Goal: Obtain resource: Download file/media

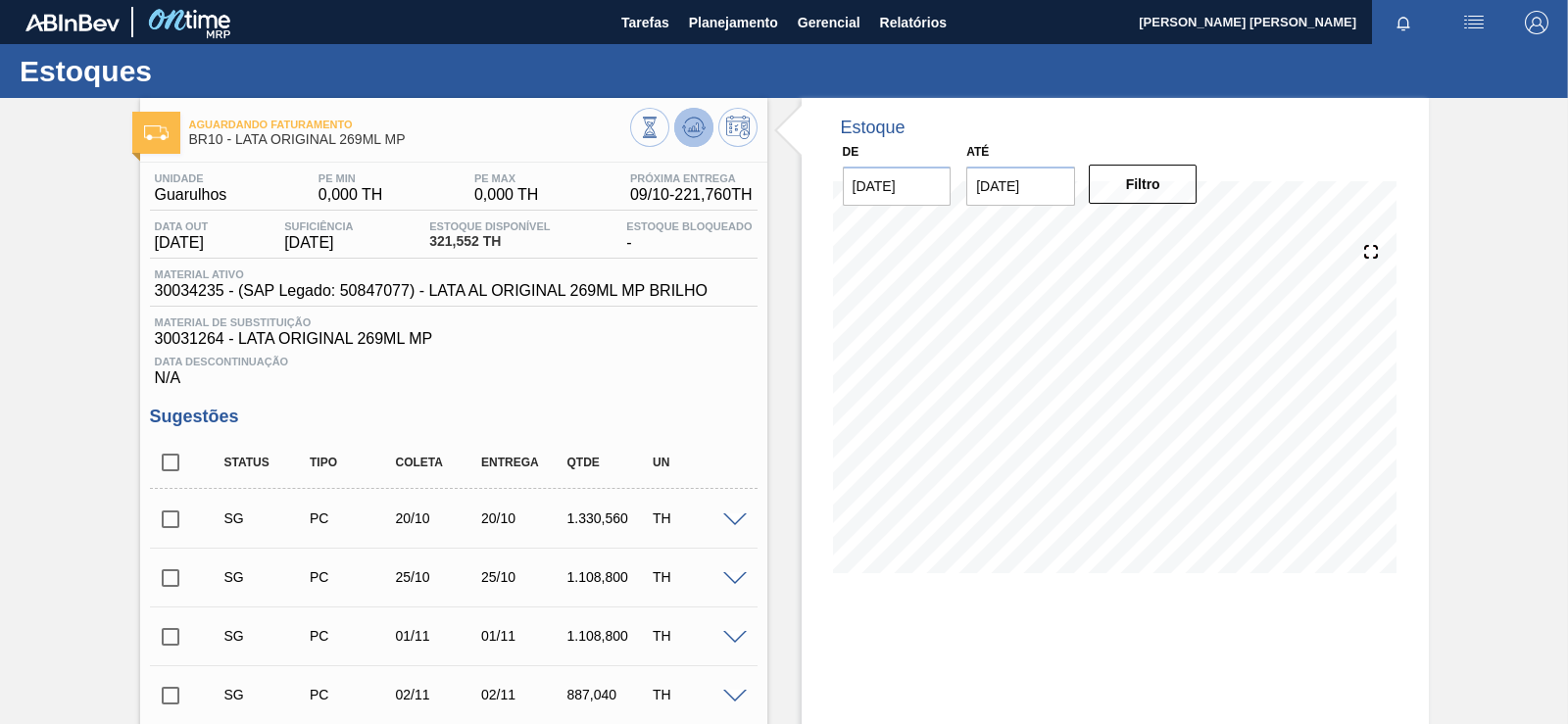
click at [698, 136] on icon at bounding box center [694, 128] width 24 height 24
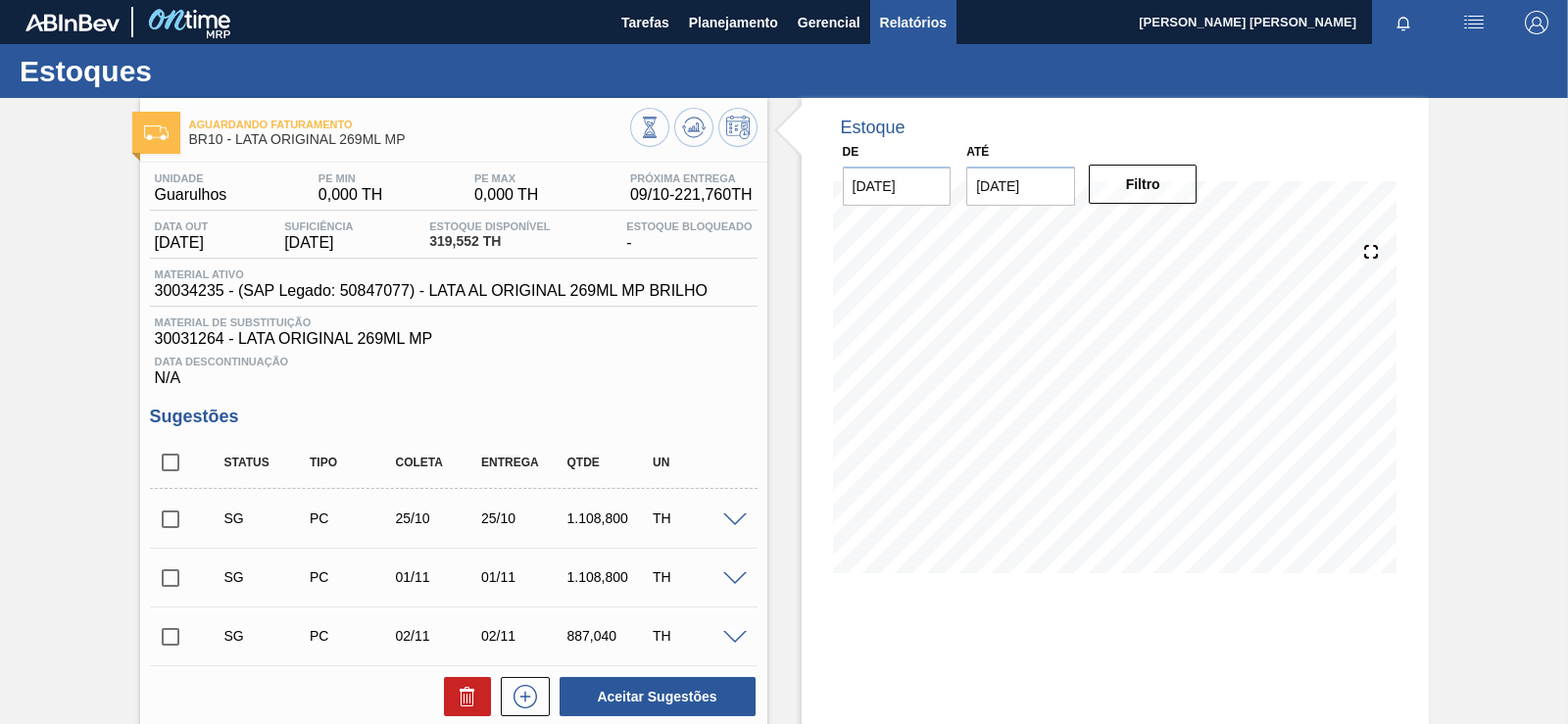
click at [919, 29] on span "Relatórios" at bounding box center [913, 23] width 66 height 24
click at [913, 22] on span "Relatórios" at bounding box center [913, 23] width 66 height 24
click at [919, 29] on span "Relatórios" at bounding box center [913, 23] width 66 height 24
click at [913, 22] on span "Relatórios" at bounding box center [913, 23] width 66 height 24
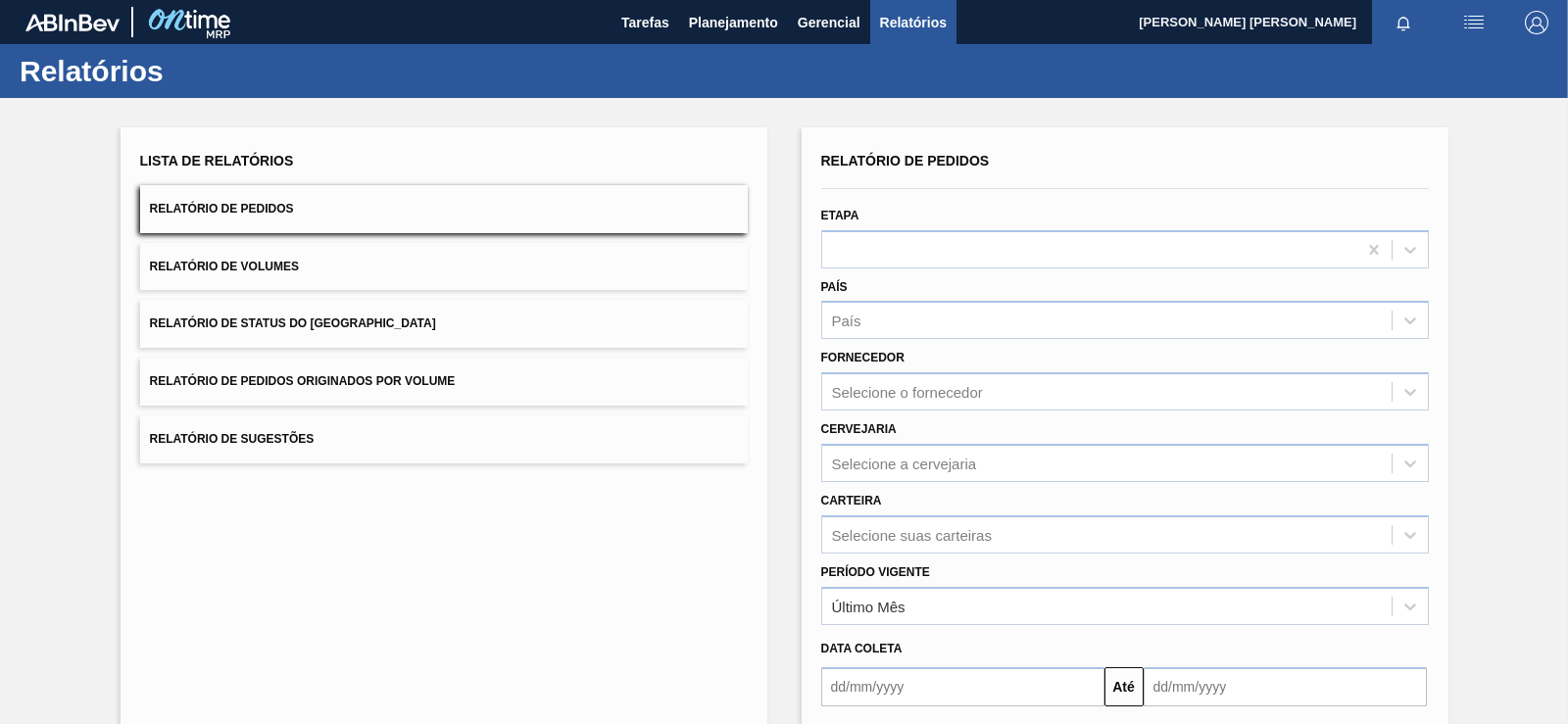
scroll to position [183, 0]
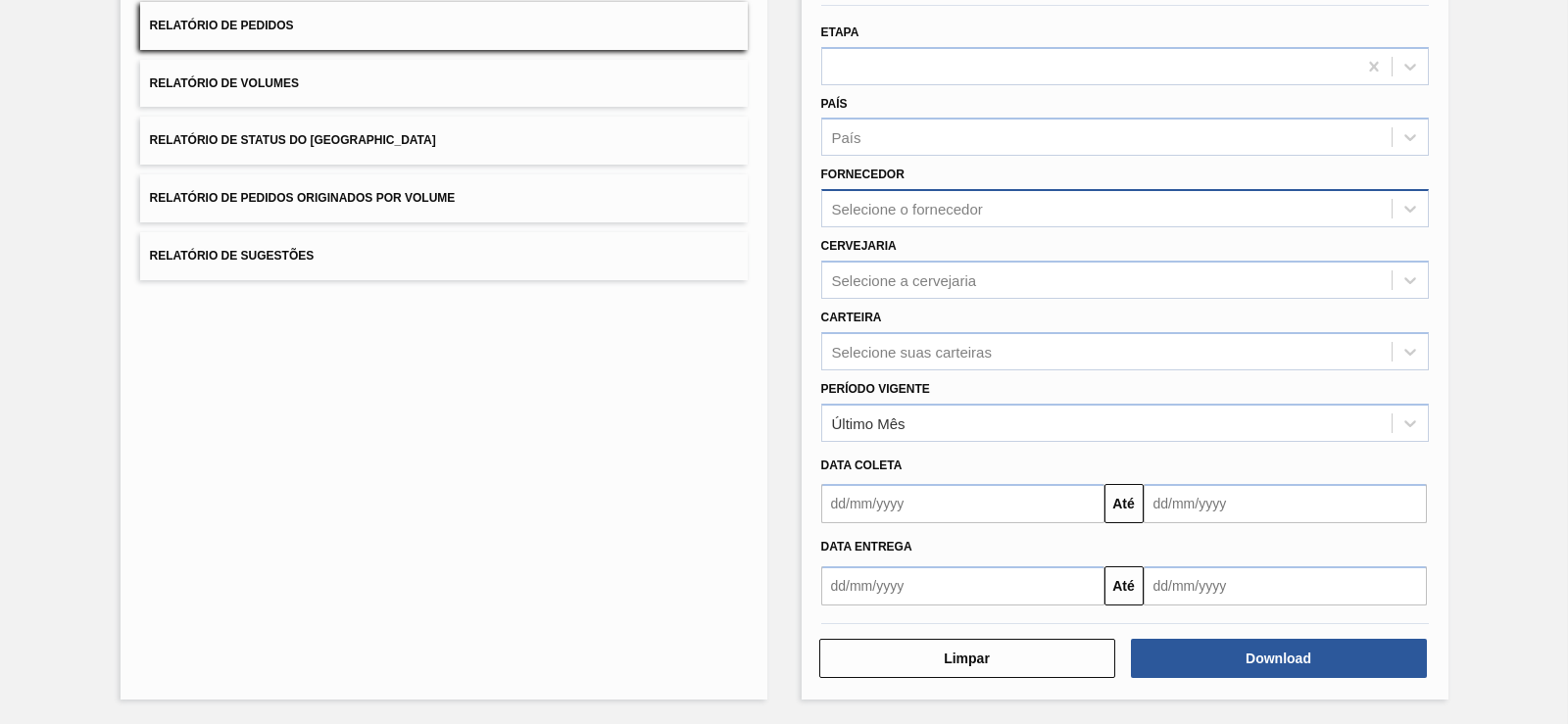
click at [923, 206] on div "Selecione o fornecedor" at bounding box center [907, 208] width 151 height 17
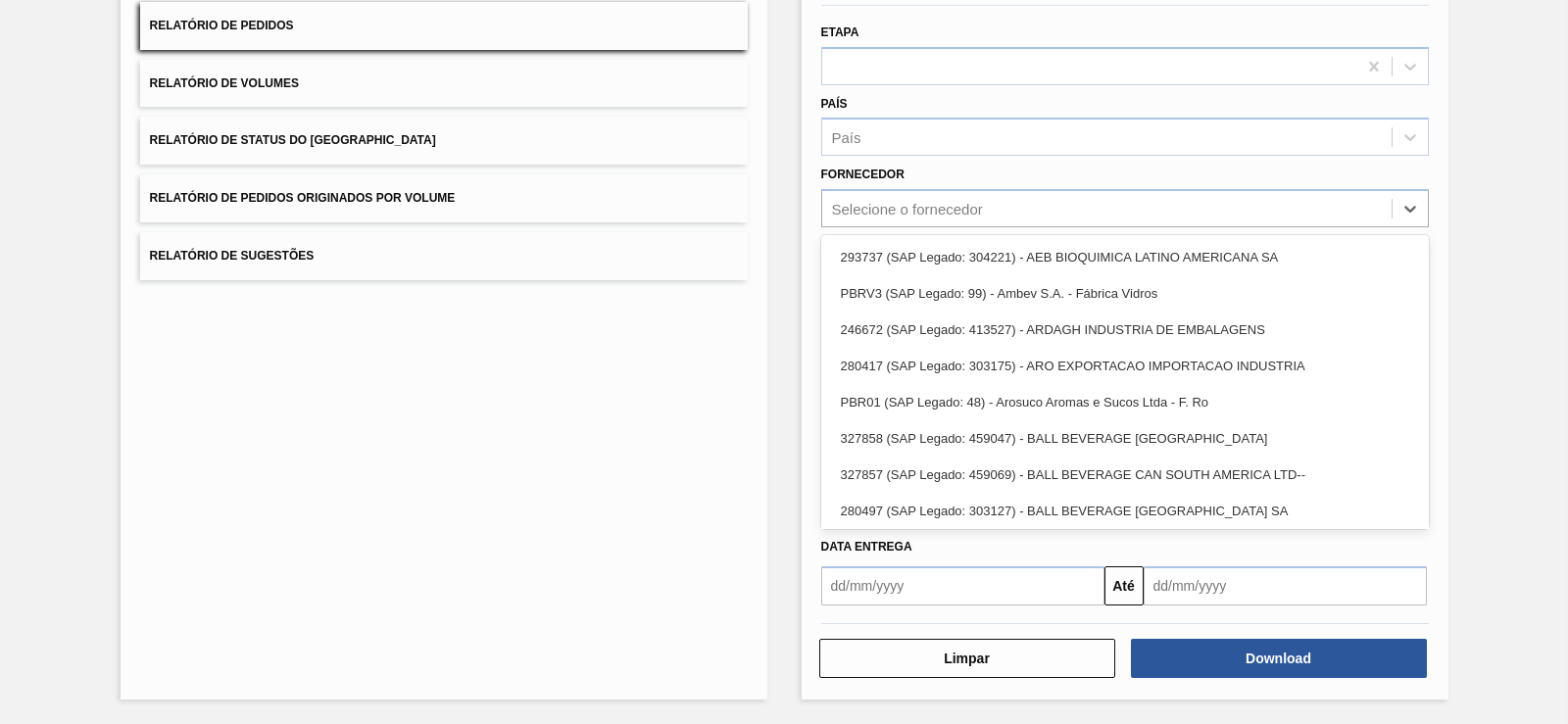
click at [948, 180] on div "Fornecedor option 293737 (SAP Legado: 304221) - AEB BIOQUIMICA LATINO AMERICANA…" at bounding box center [1125, 193] width 607 height 66
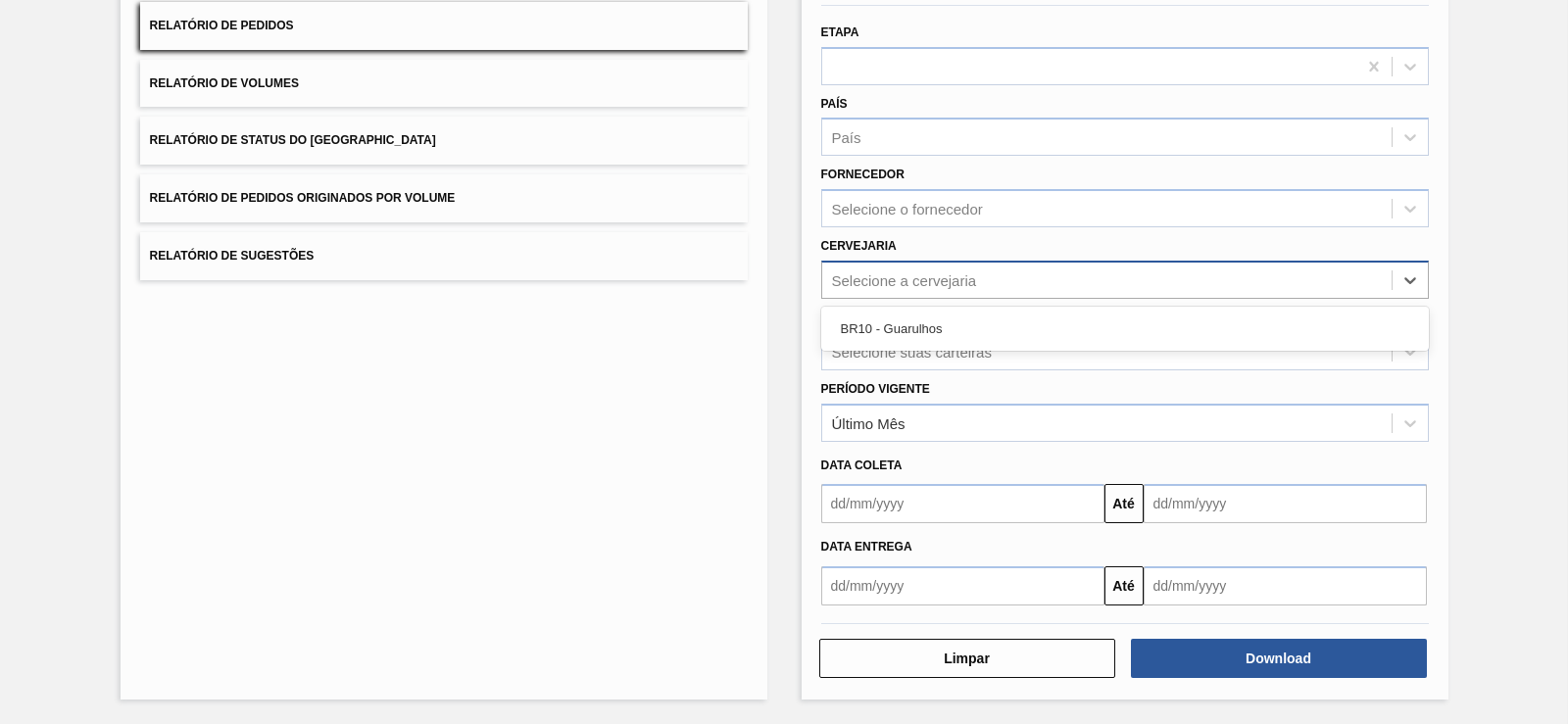
click at [902, 283] on div "Selecione a cervejaria" at bounding box center [904, 280] width 145 height 17
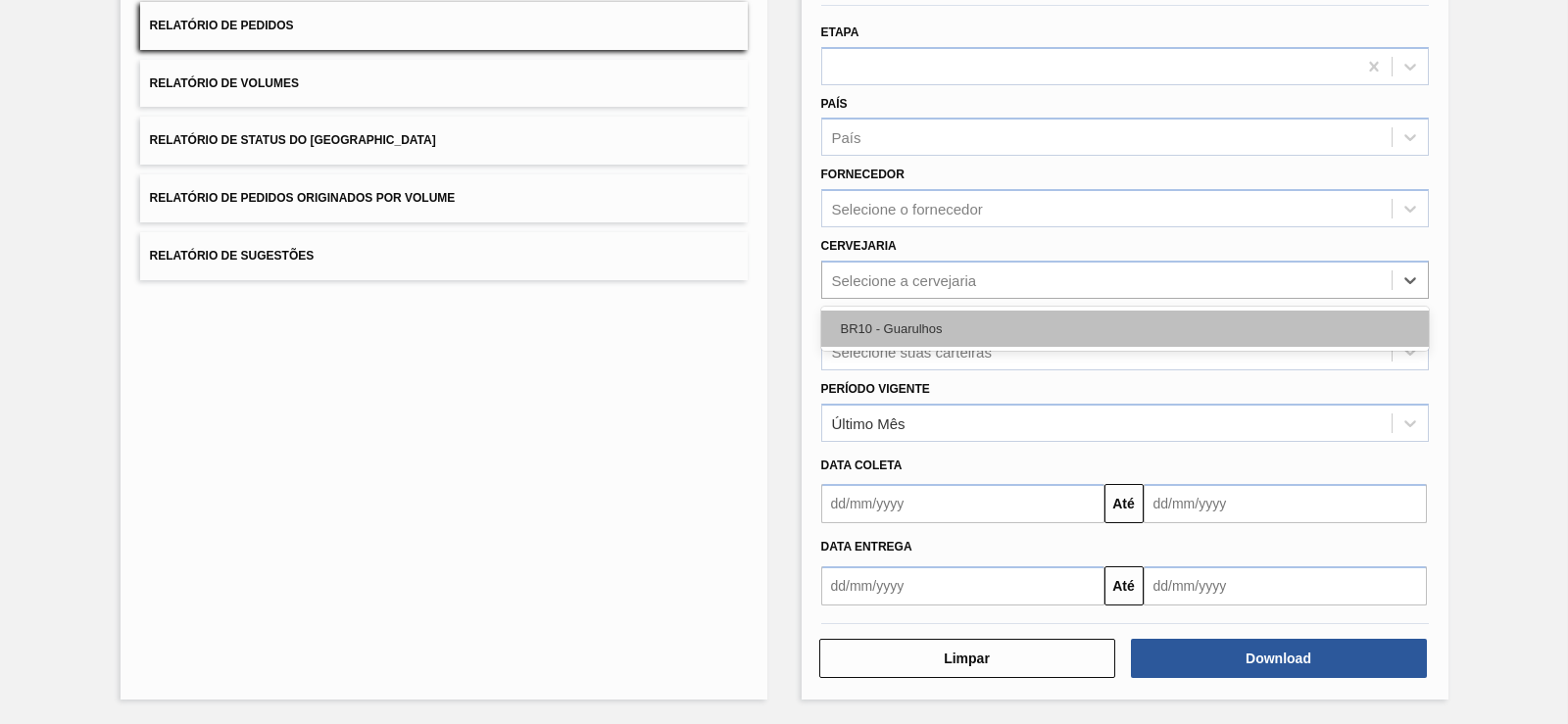
click at [892, 342] on div "BR10 - Guarulhos" at bounding box center [1125, 328] width 607 height 37
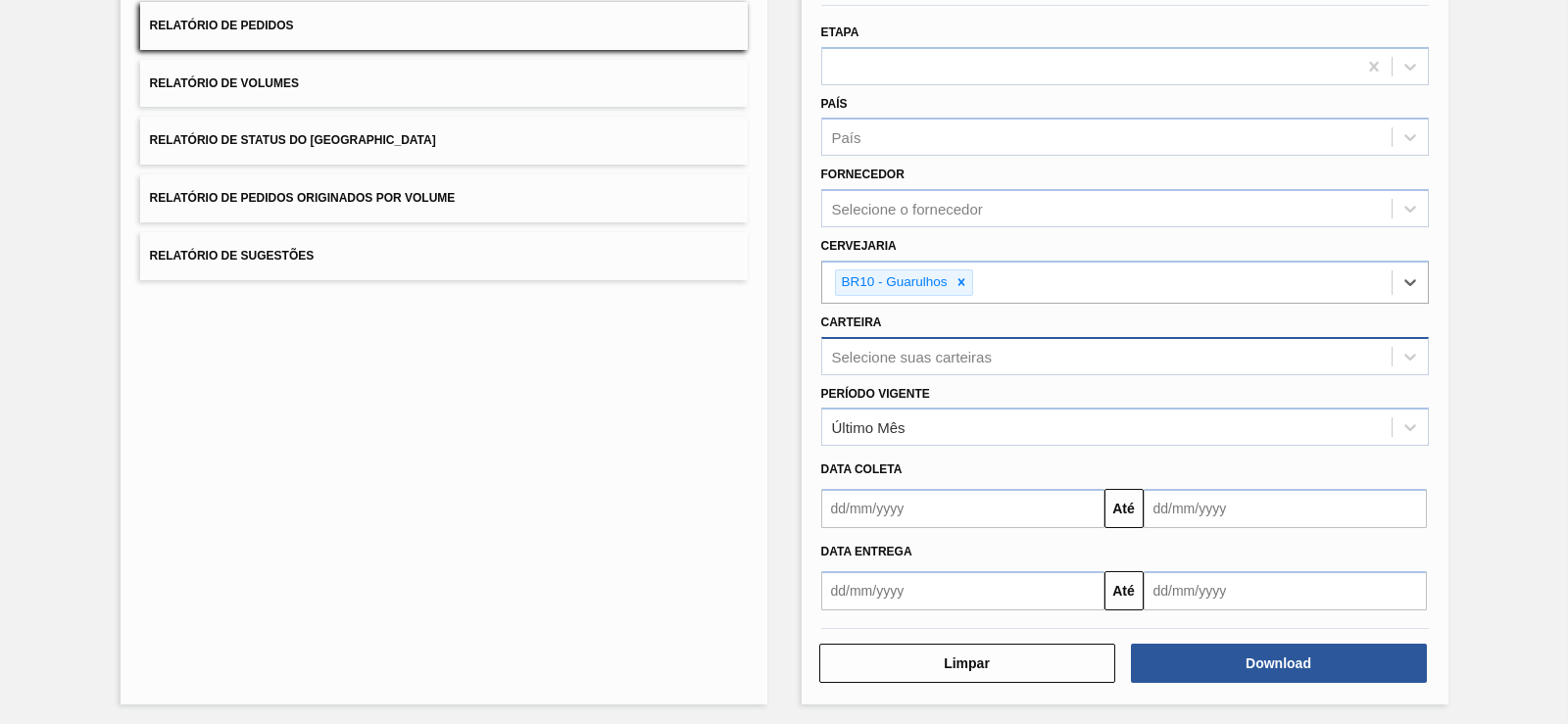
click at [888, 357] on div "Selecione suas carteiras" at bounding box center [911, 356] width 160 height 17
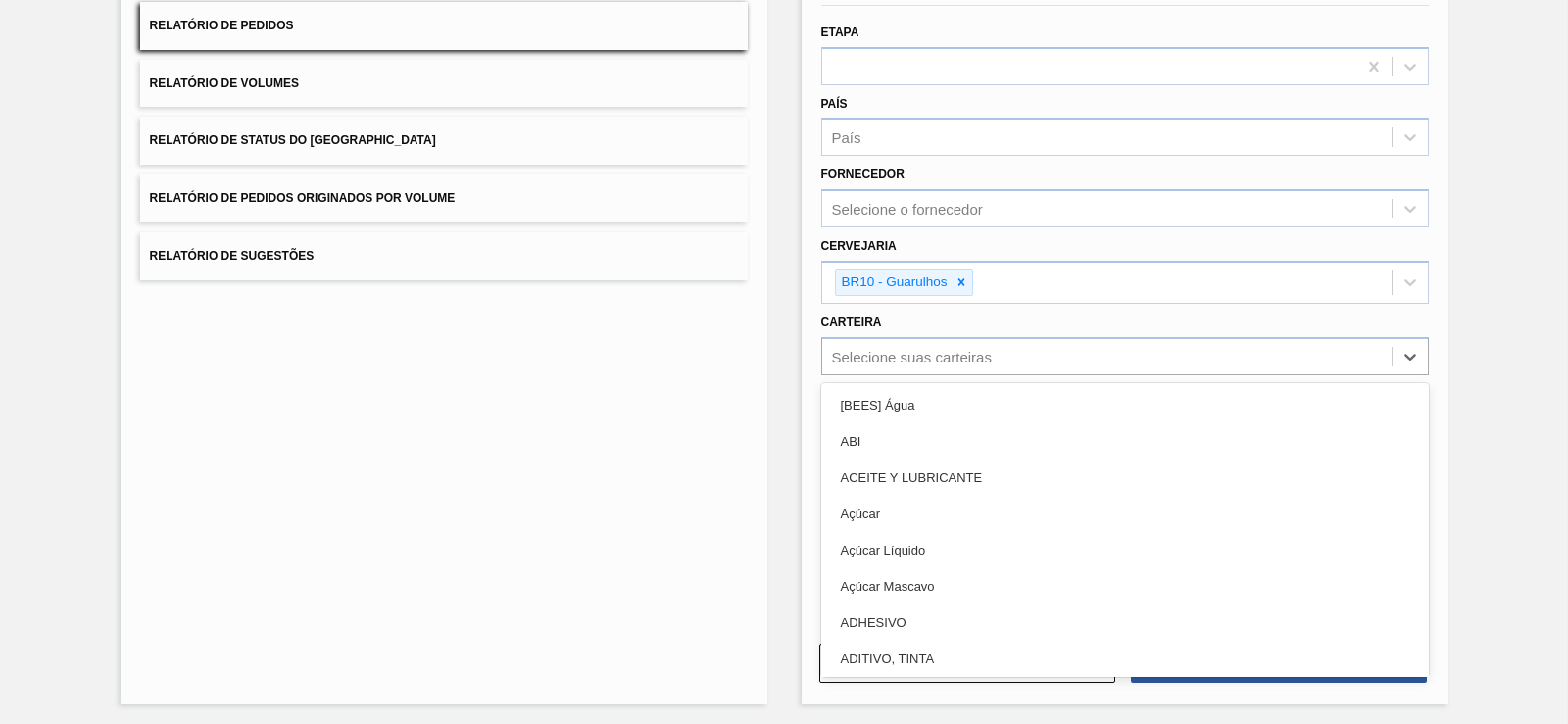
click at [873, 329] on div "Carteira option [BEES] Água focused, 1 of 101. 101 results available. Use Up an…" at bounding box center [1125, 341] width 607 height 66
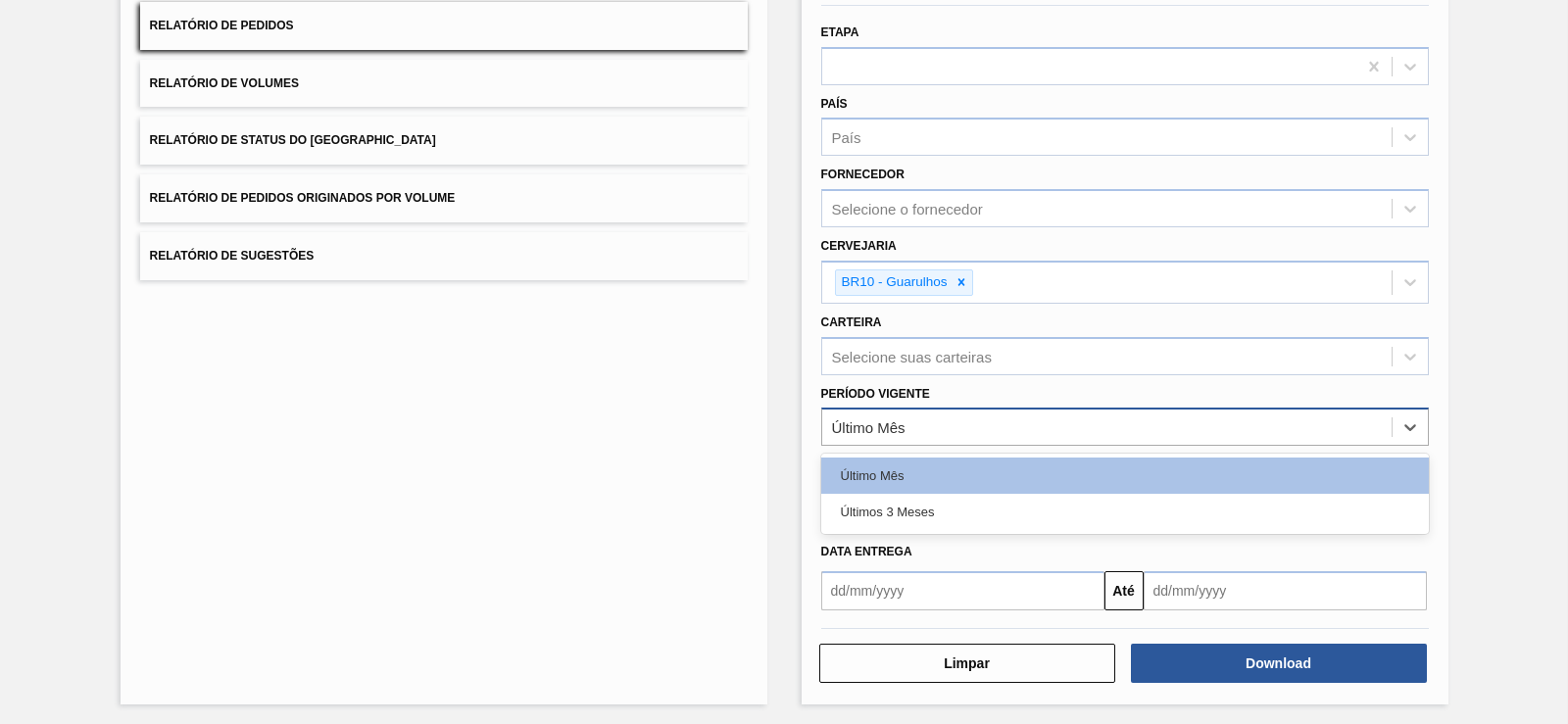
click at [874, 422] on div "Último Mês" at bounding box center [868, 427] width 73 height 17
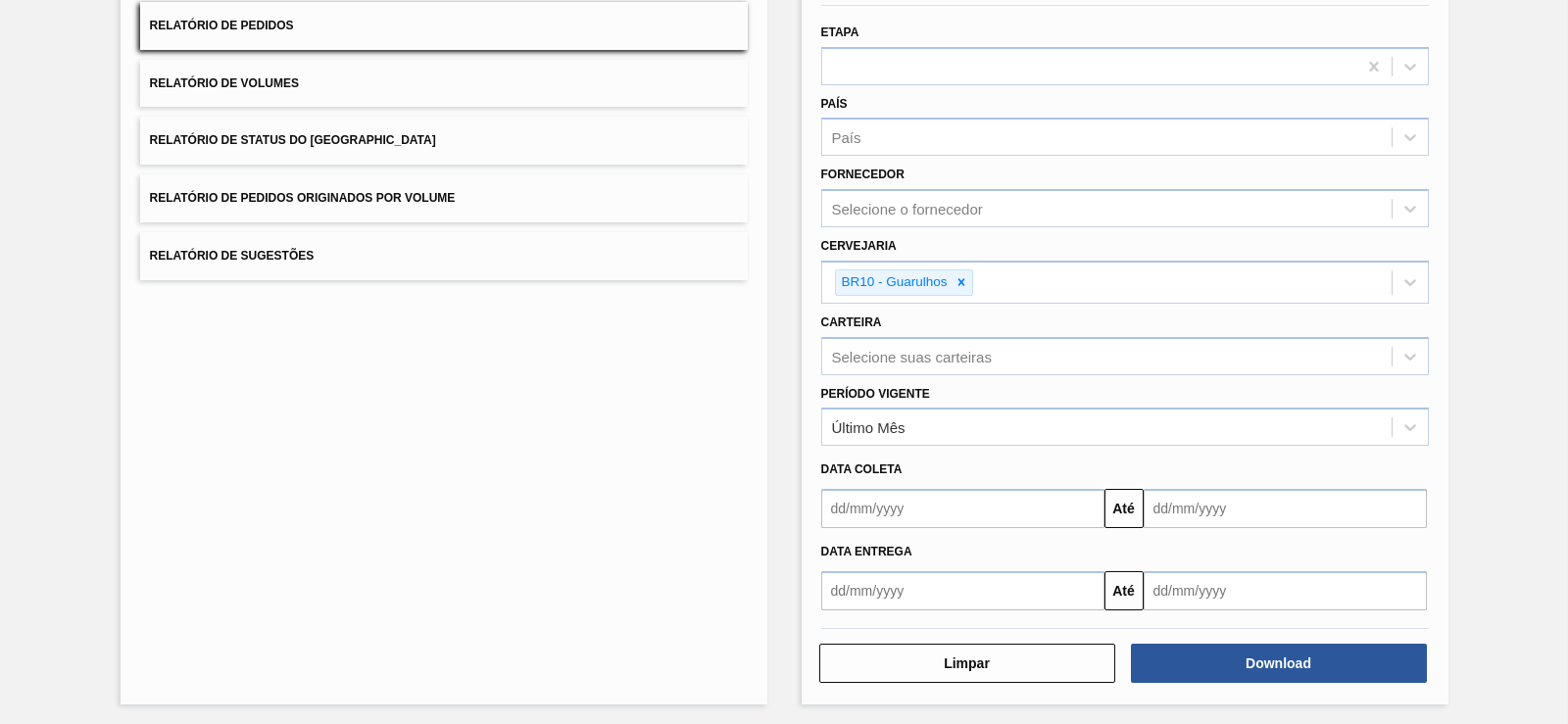
click at [744, 517] on div "Lista de Relatórios Relatório de Pedidos Relatório de Volumes Relatório de Stat…" at bounding box center [444, 324] width 647 height 760
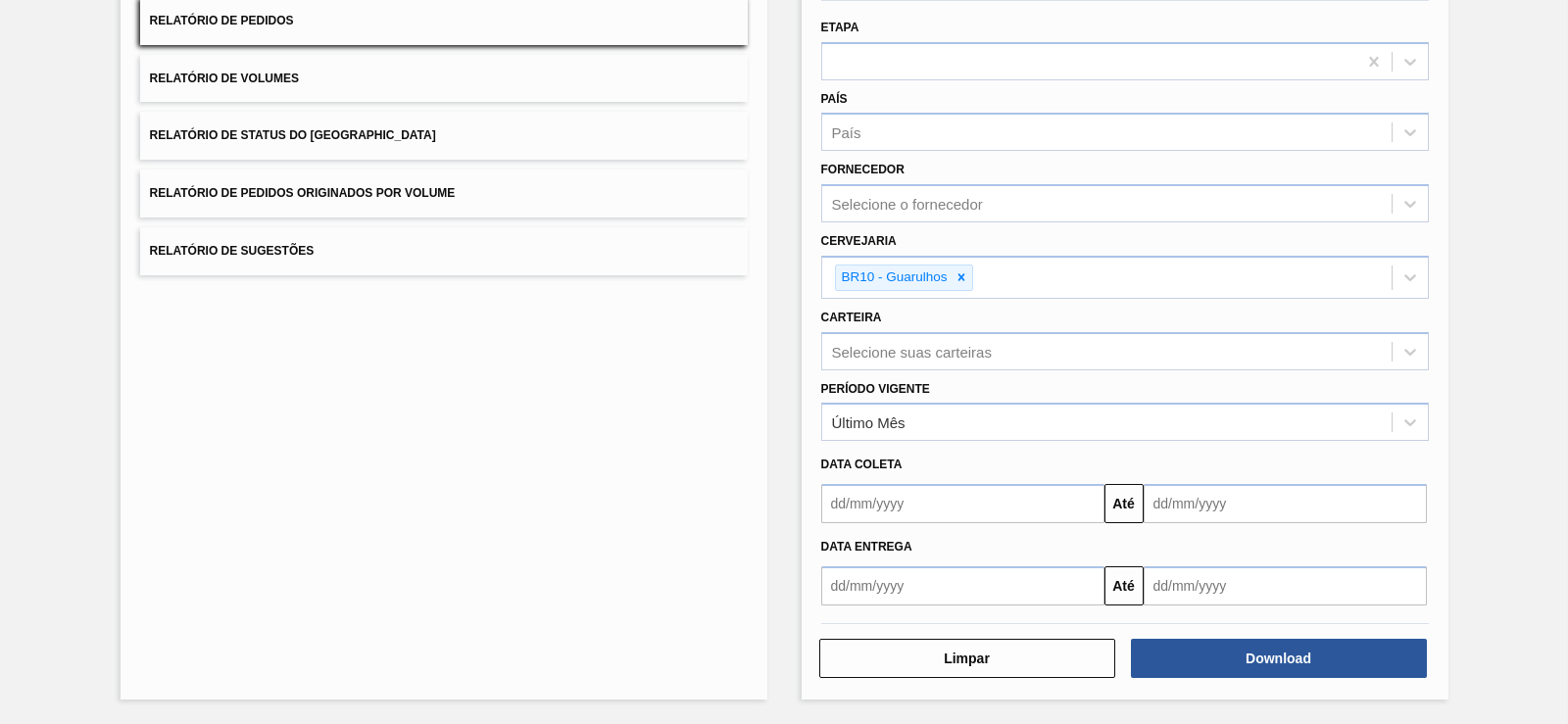
scroll to position [0, 0]
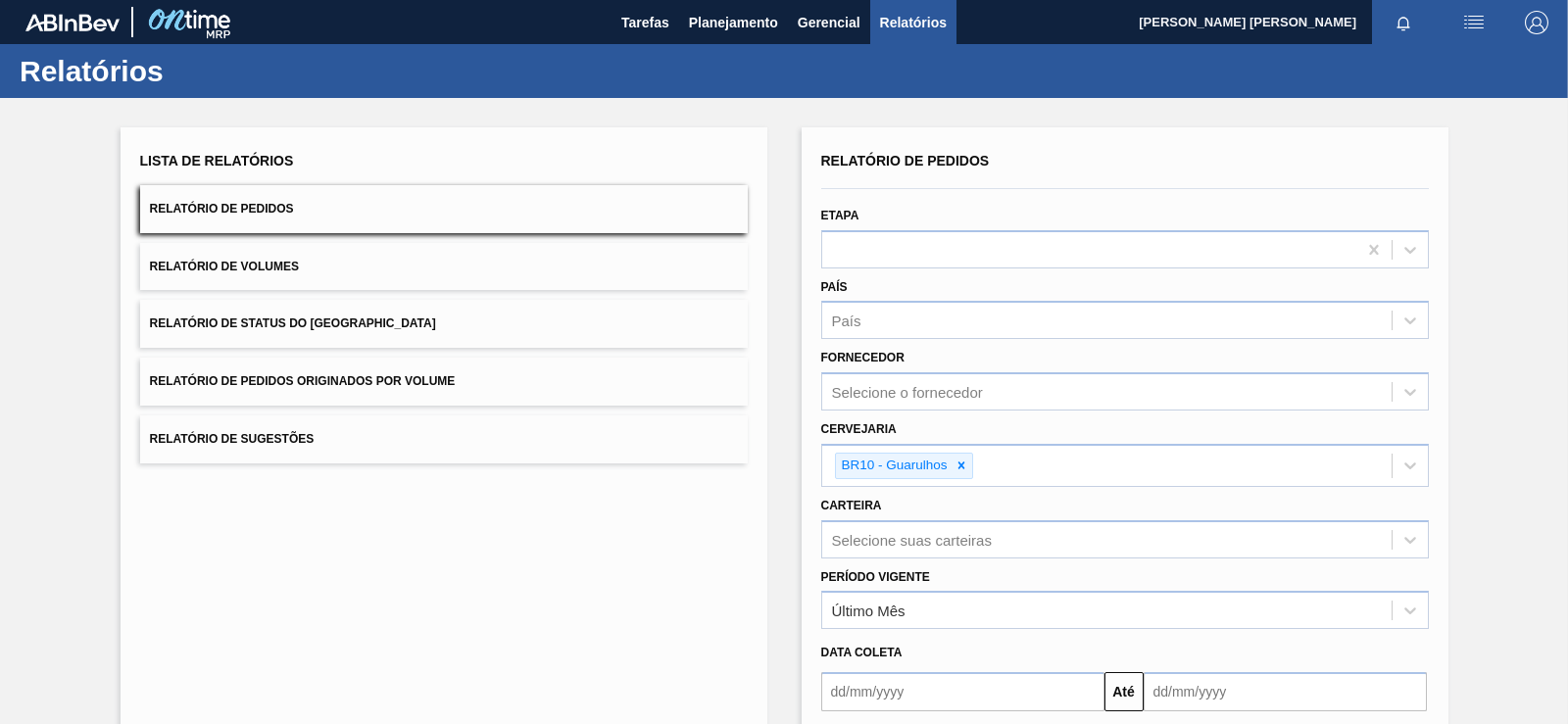
click at [907, 225] on div "Etapa" at bounding box center [1125, 234] width 607 height 66
click at [909, 271] on div "País País" at bounding box center [1125, 304] width 623 height 71
click at [916, 240] on div at bounding box center [1089, 249] width 534 height 29
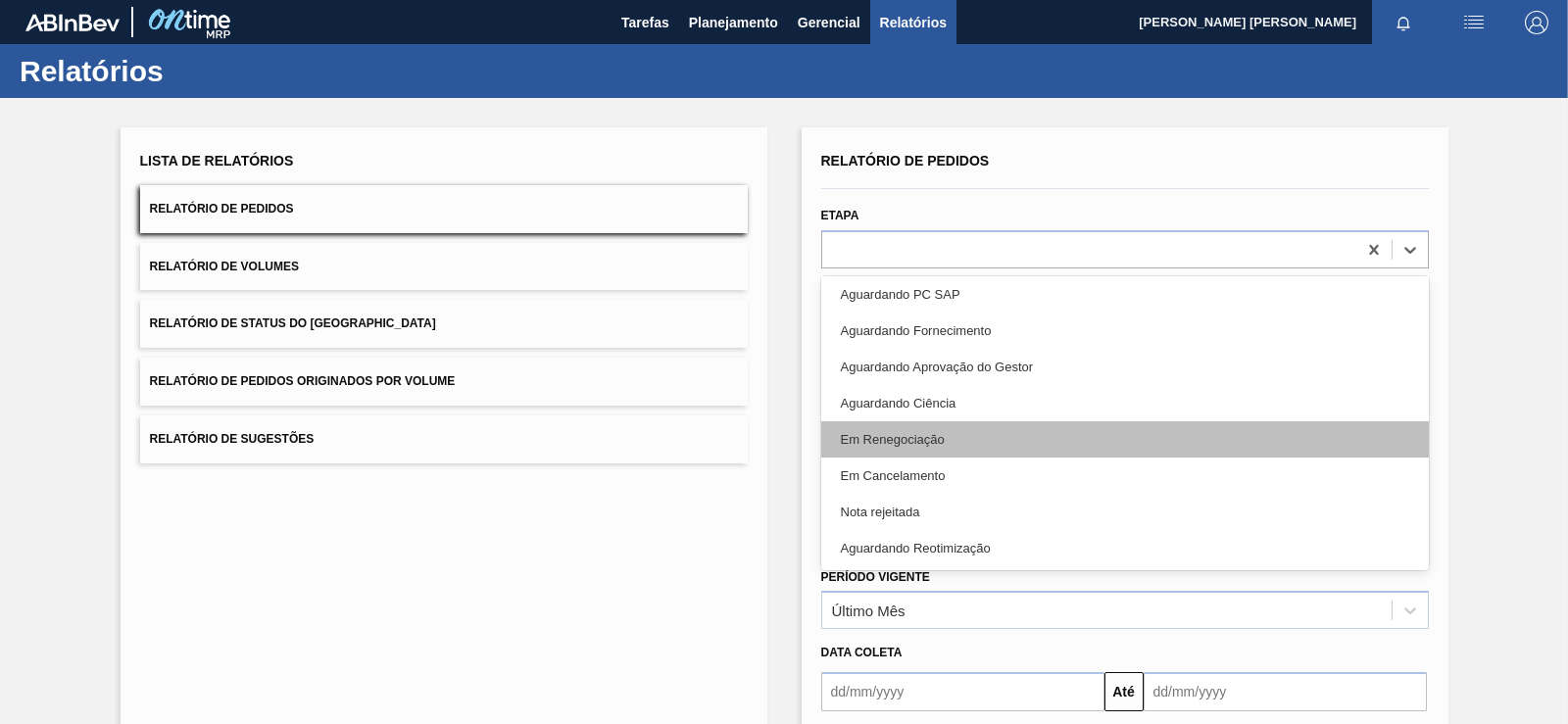
scroll to position [243, 0]
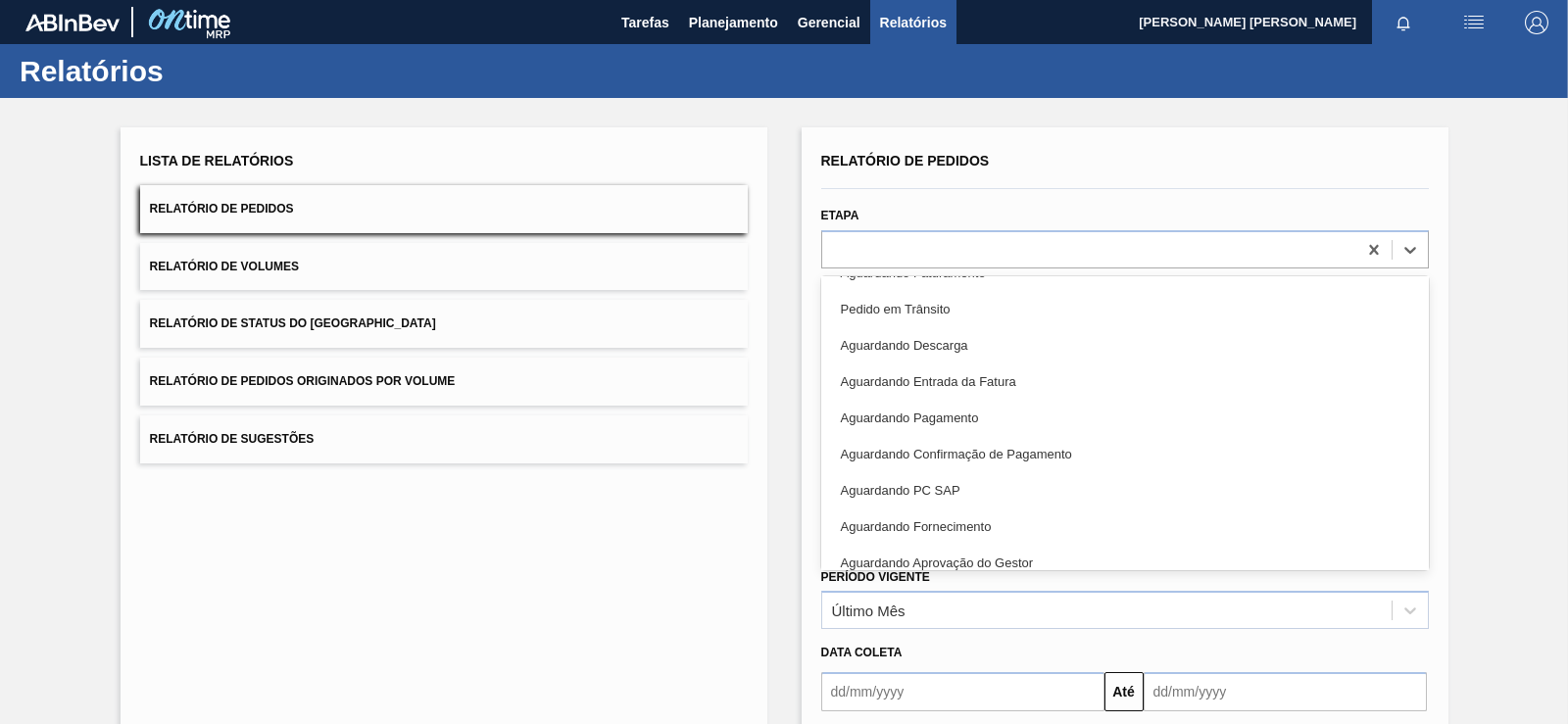
click at [283, 571] on div "Lista de Relatórios Relatório de Pedidos Relatório de Volumes Relatório de Stat…" at bounding box center [444, 507] width 647 height 760
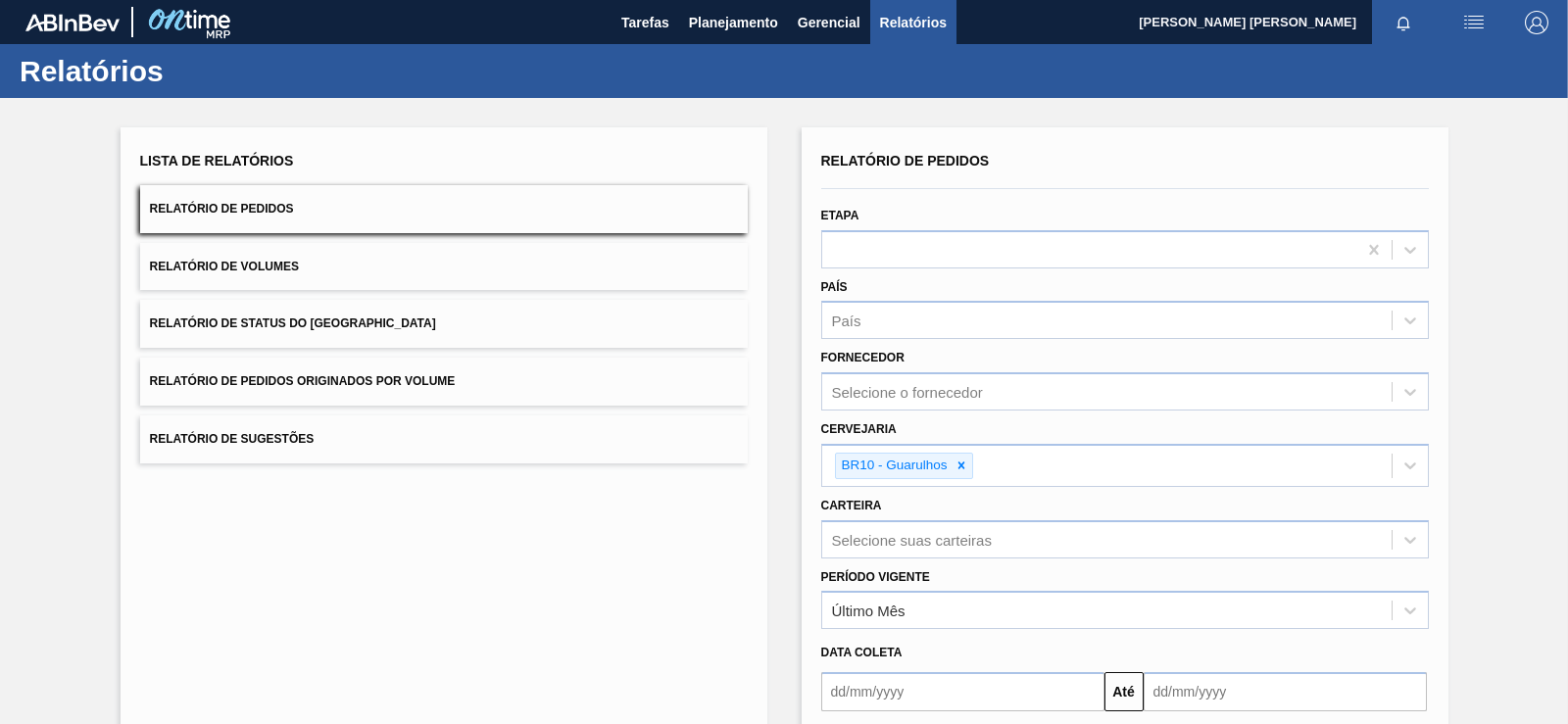
click at [291, 268] on span "Relatório de Volumes" at bounding box center [224, 267] width 149 height 14
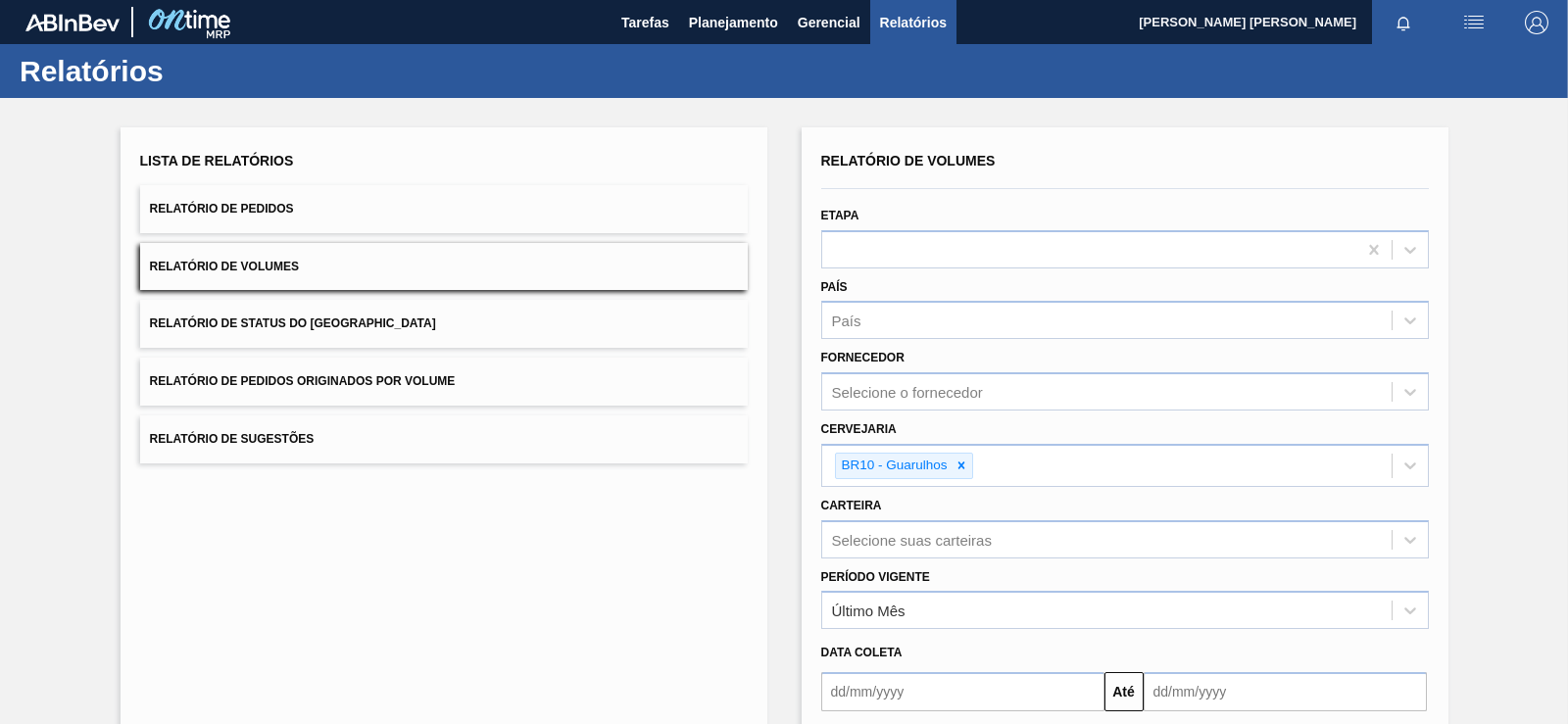
click at [278, 402] on button "Relatório de Pedidos Originados por Volume" at bounding box center [444, 381] width 607 height 48
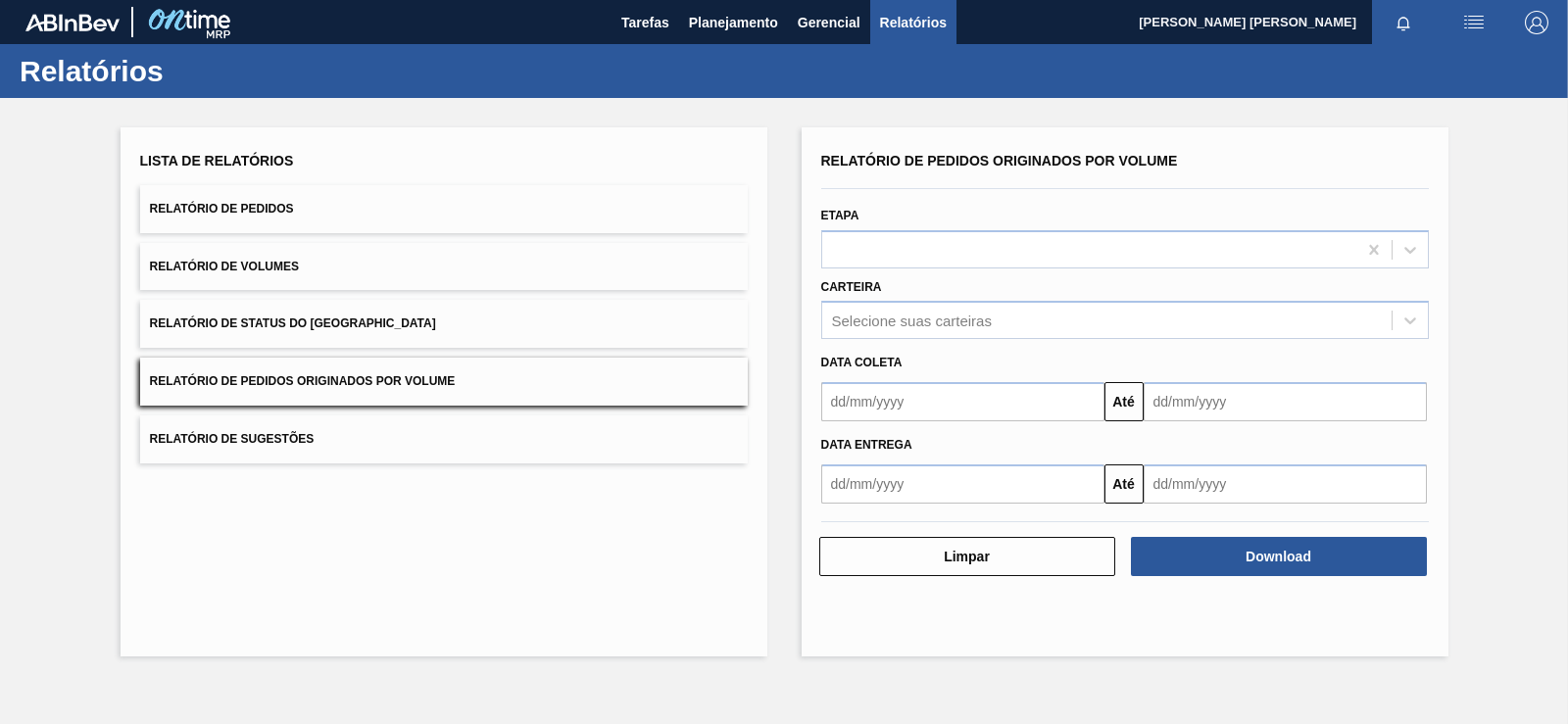
click at [269, 262] on span "Relatório de Volumes" at bounding box center [224, 267] width 149 height 14
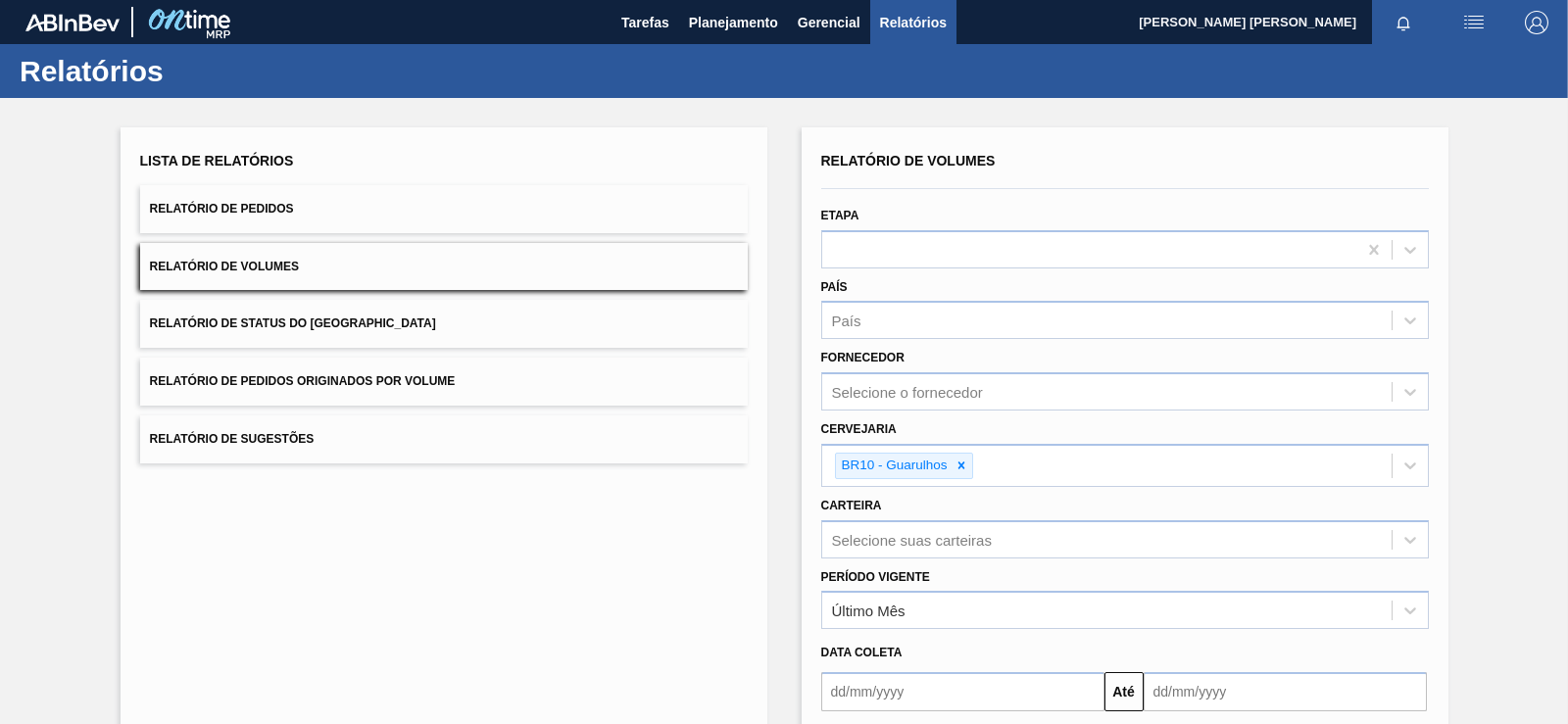
click at [342, 383] on span "Relatório de Pedidos Originados por Volume" at bounding box center [303, 381] width 306 height 14
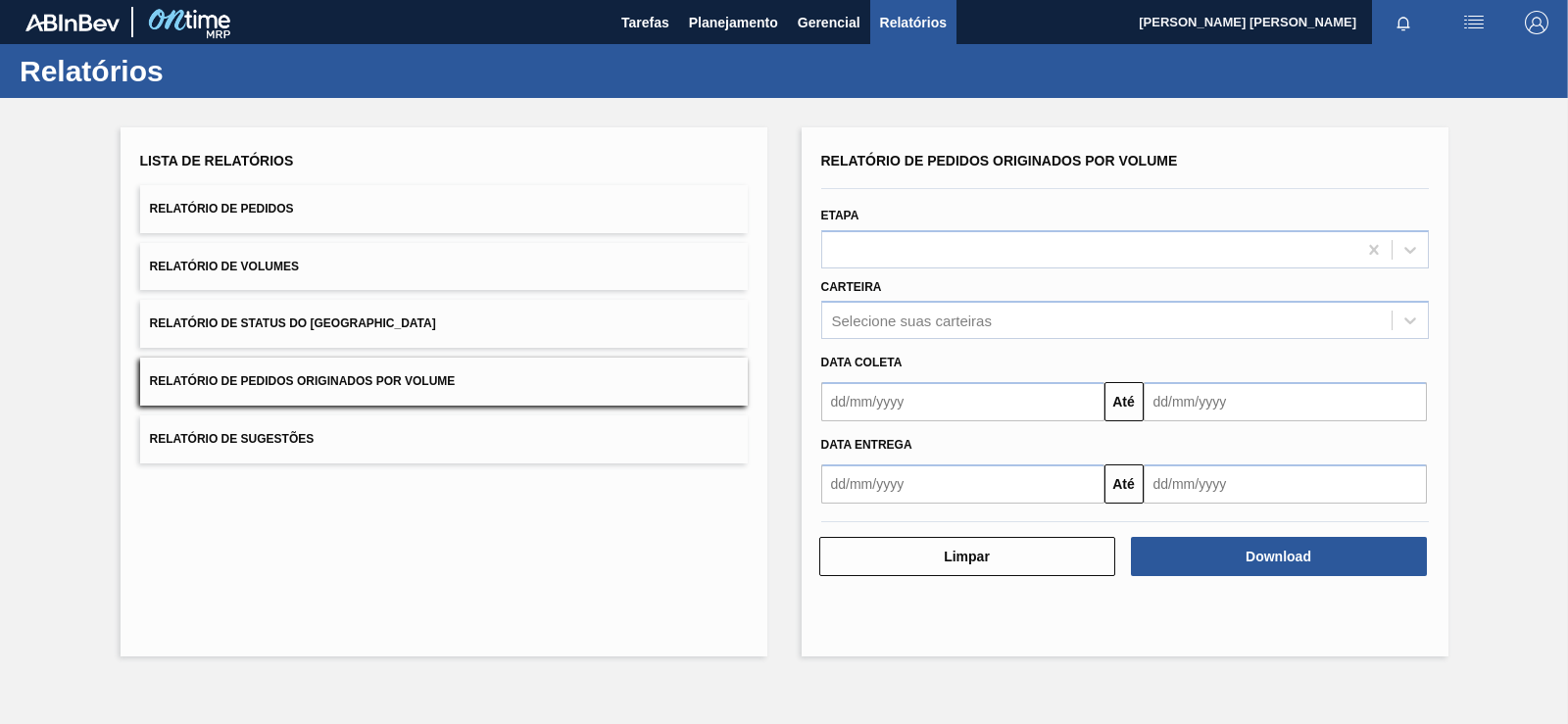
click at [939, 345] on div "Data coleta" at bounding box center [1125, 361] width 623 height 34
click at [935, 300] on div "Carteira Selecione suas carteiras" at bounding box center [1125, 306] width 607 height 66
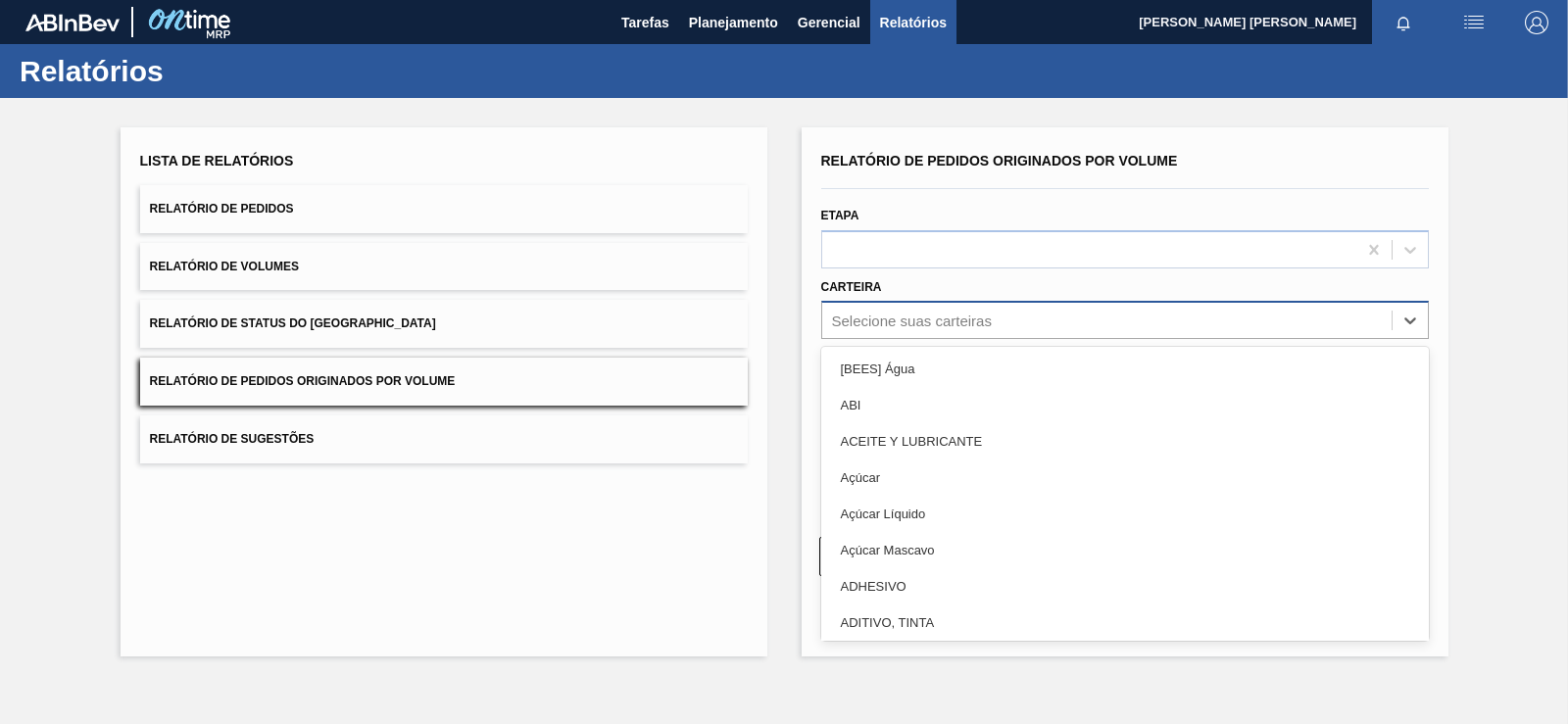
click at [927, 313] on div "Selecione suas carteiras" at bounding box center [911, 320] width 160 height 17
type input "lata"
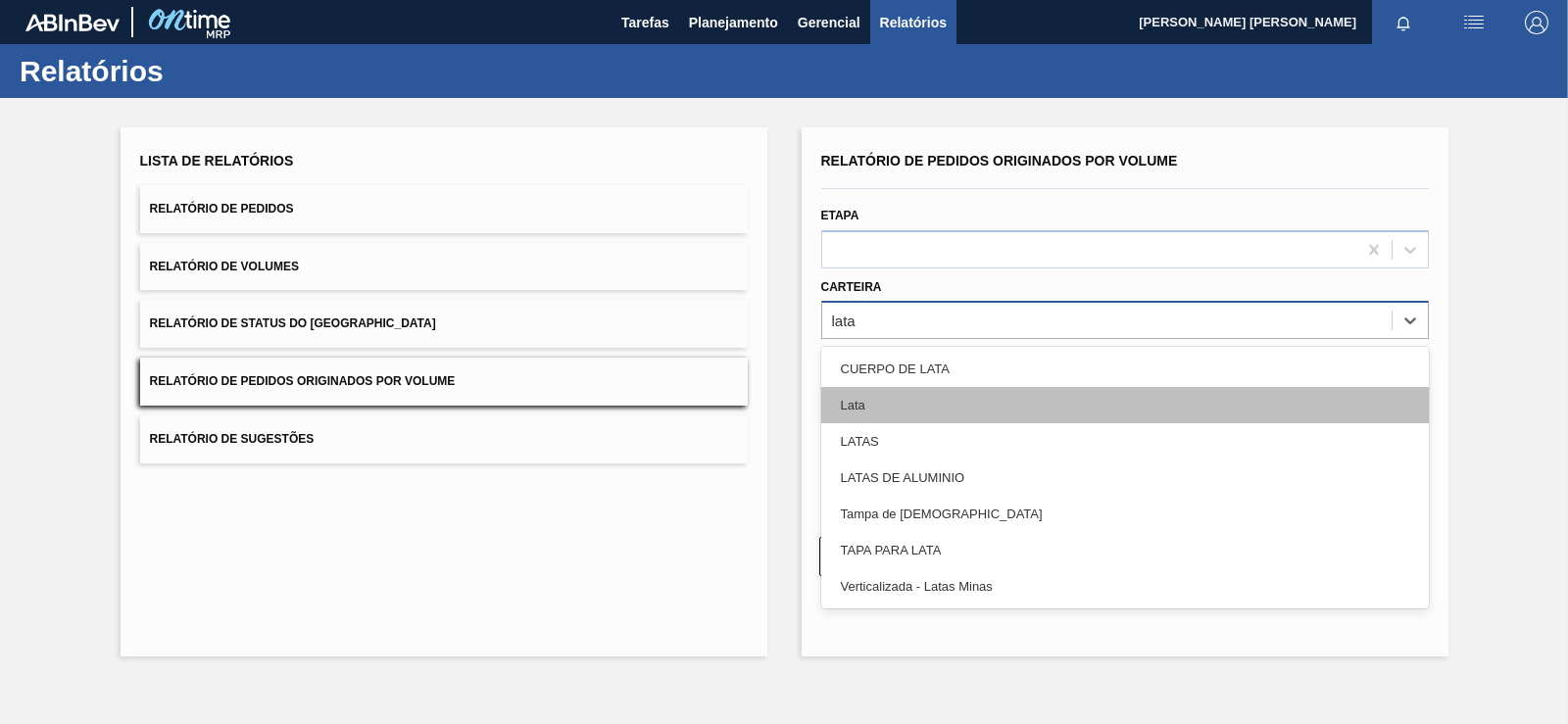
click at [915, 399] on div "Lata" at bounding box center [1125, 405] width 607 height 37
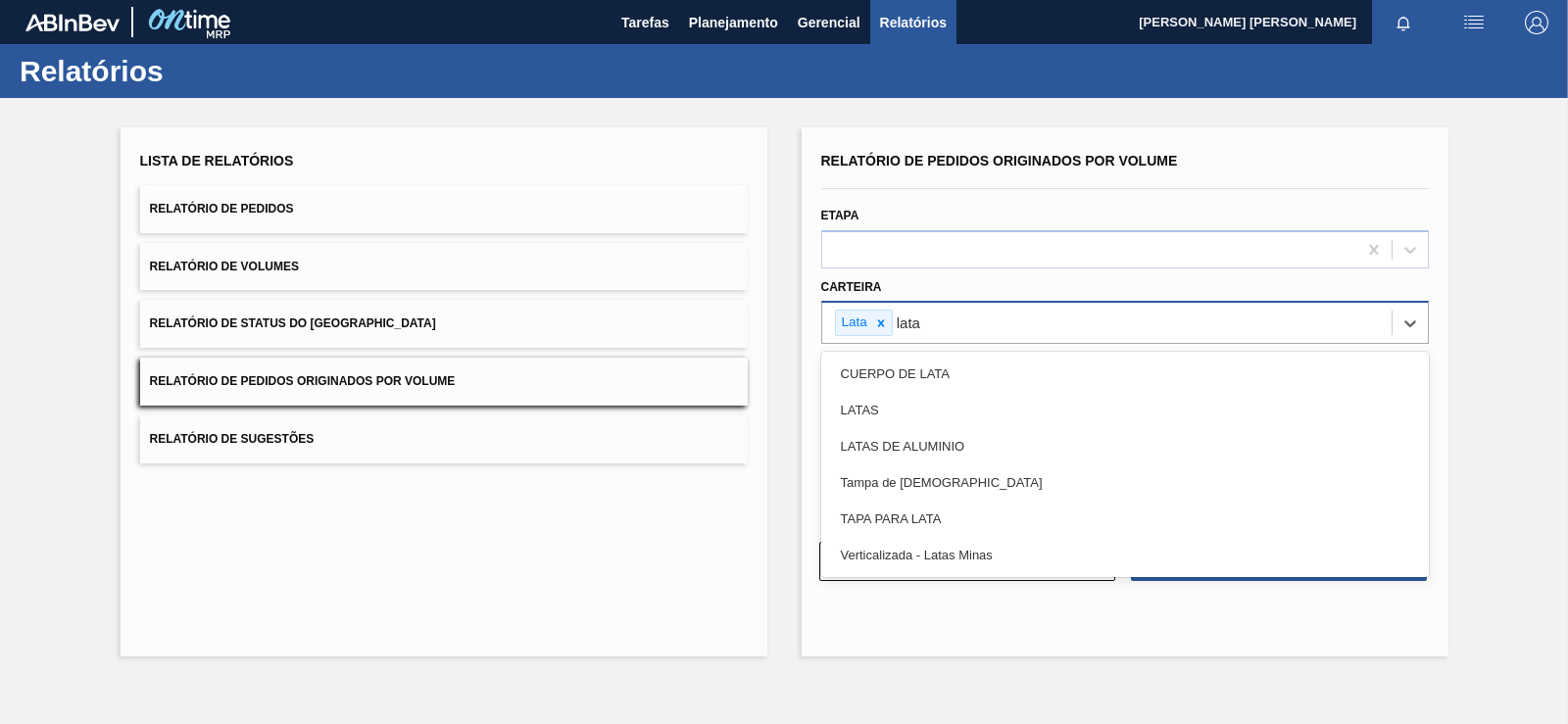
type input "latas"
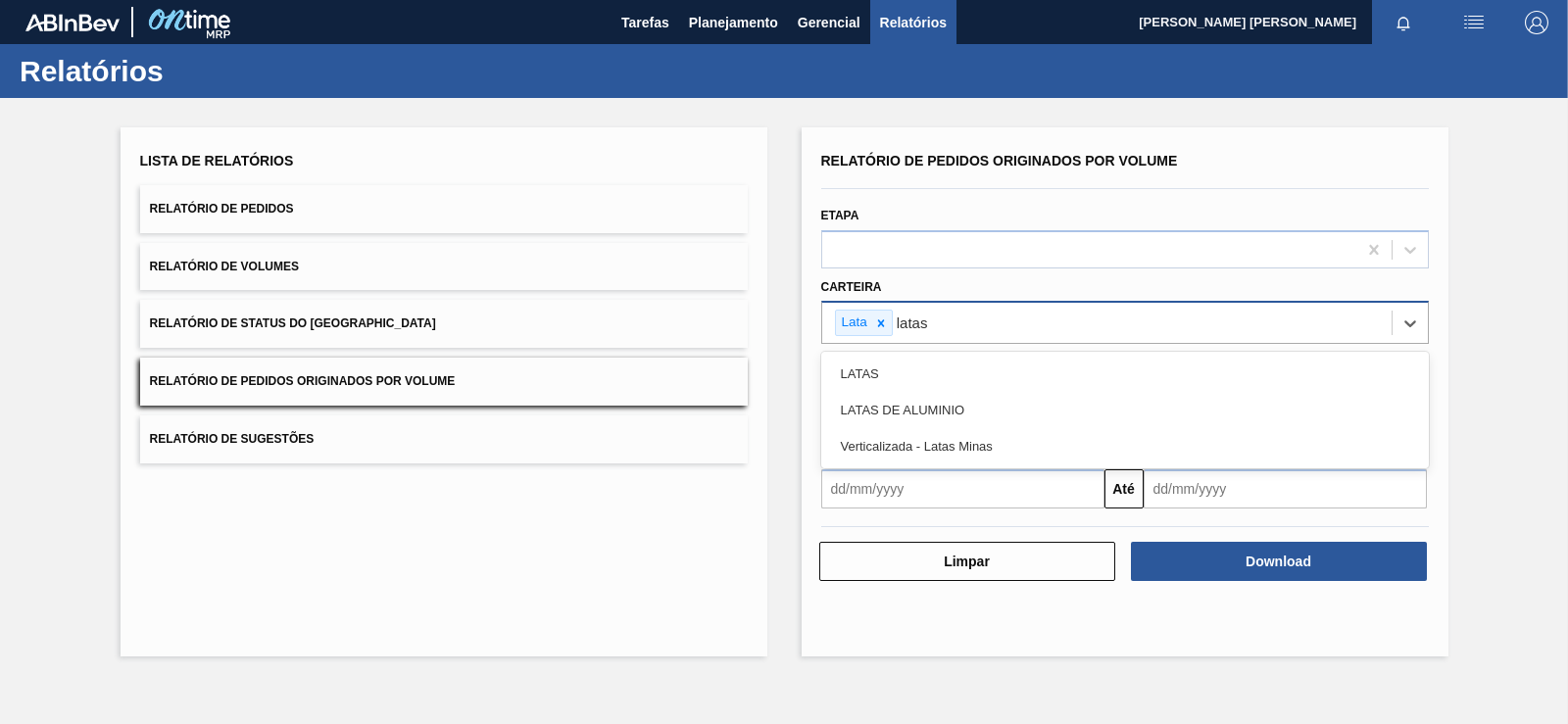
click at [915, 399] on div "LATAS DE ALUMINIO" at bounding box center [1125, 410] width 607 height 37
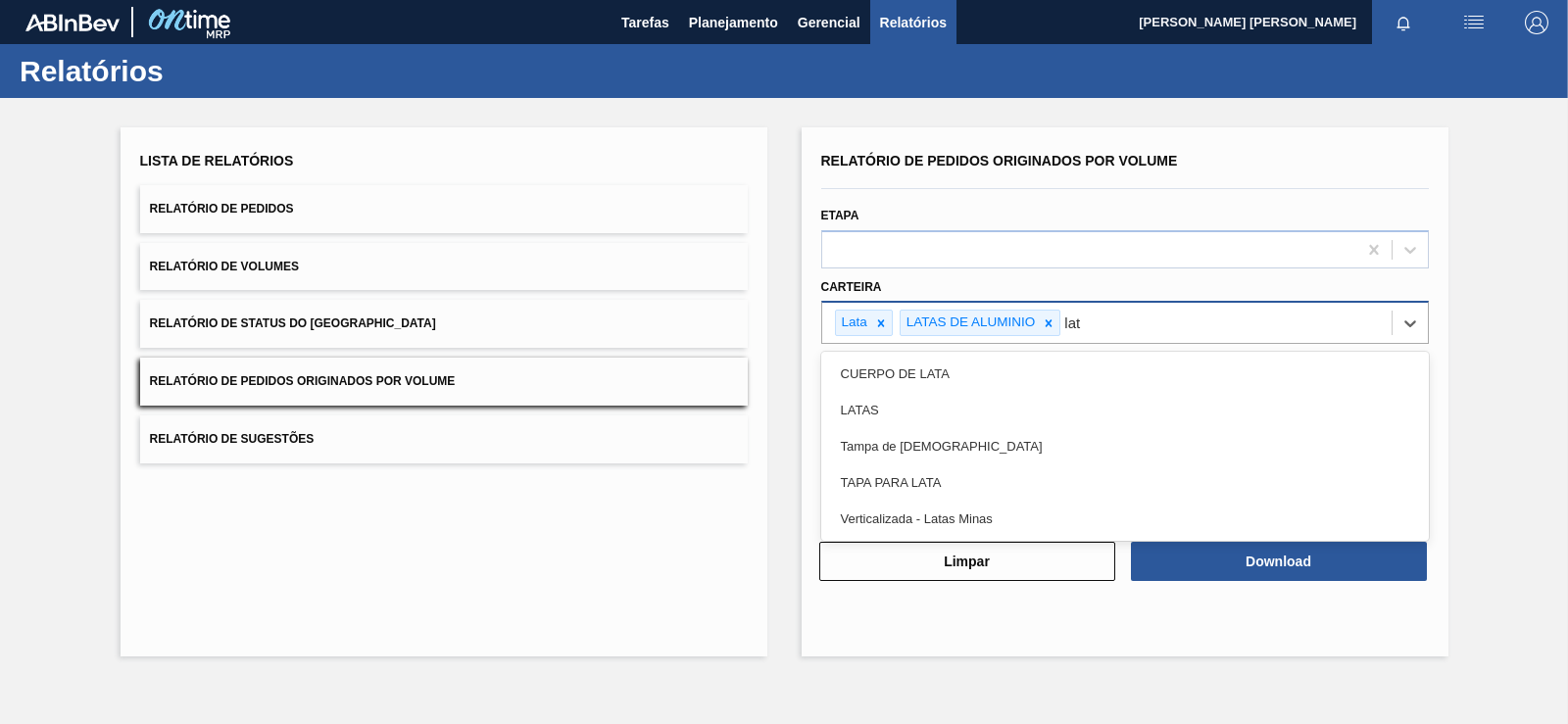
type input "lata"
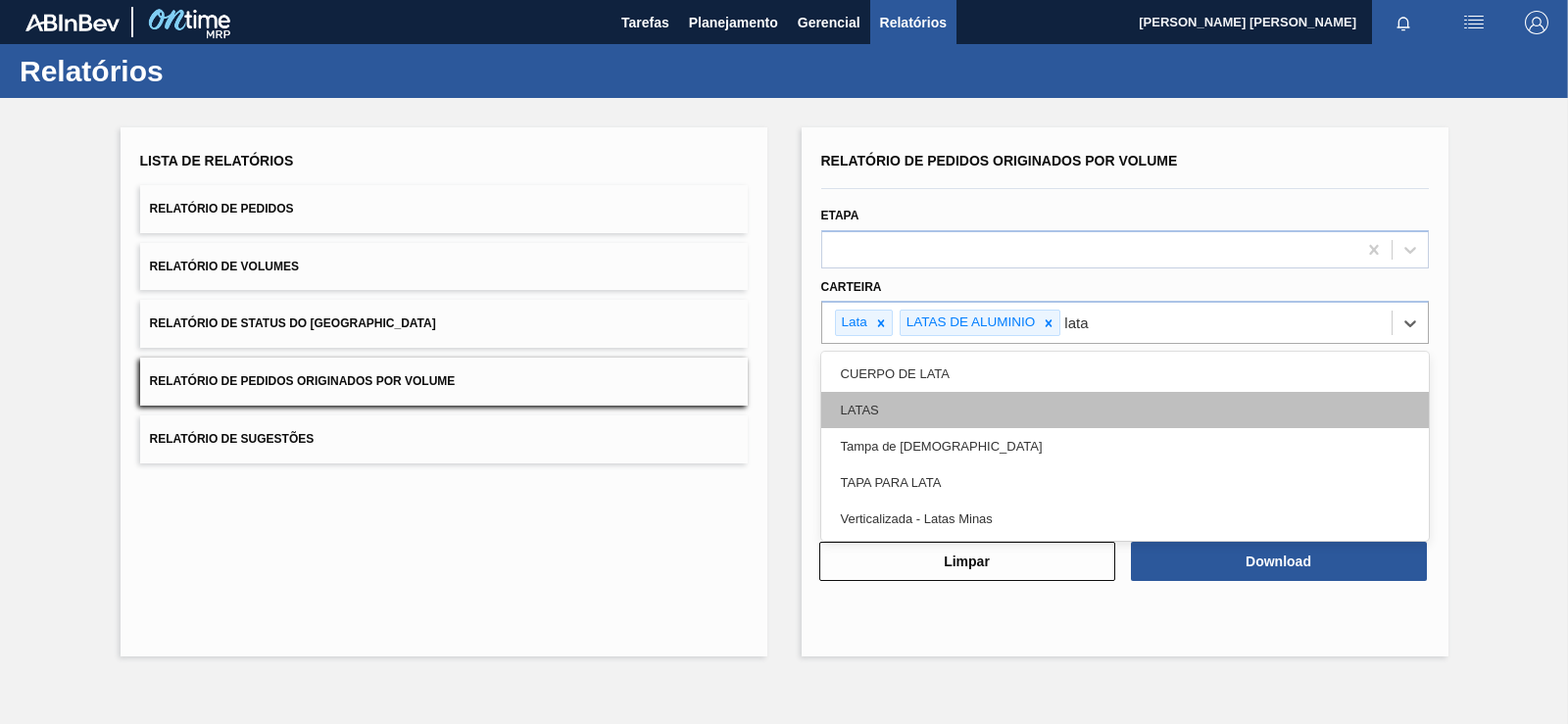
click at [932, 402] on div "LATAS" at bounding box center [1125, 410] width 607 height 37
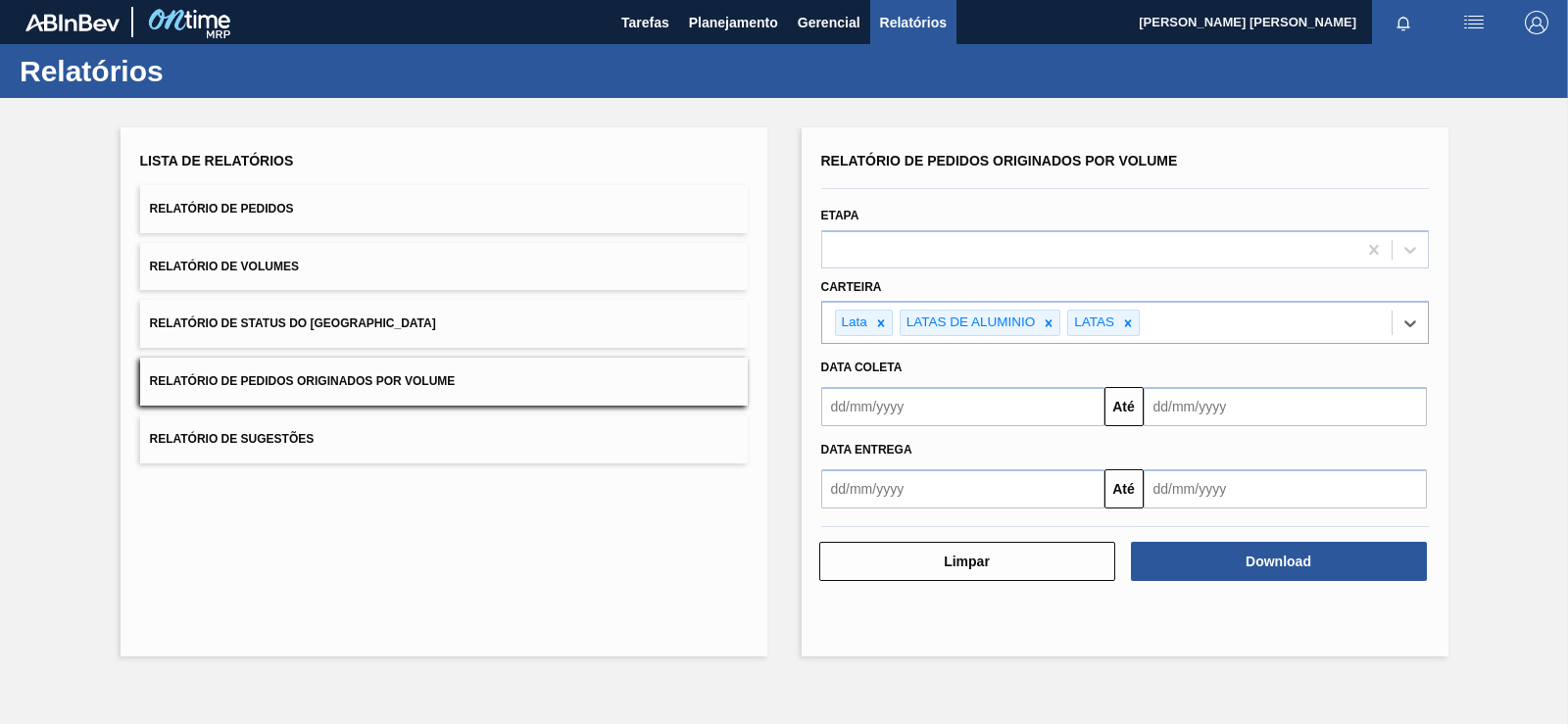
click at [1268, 225] on div "Etapa" at bounding box center [1125, 234] width 607 height 66
click at [1261, 253] on div at bounding box center [1089, 249] width 534 height 29
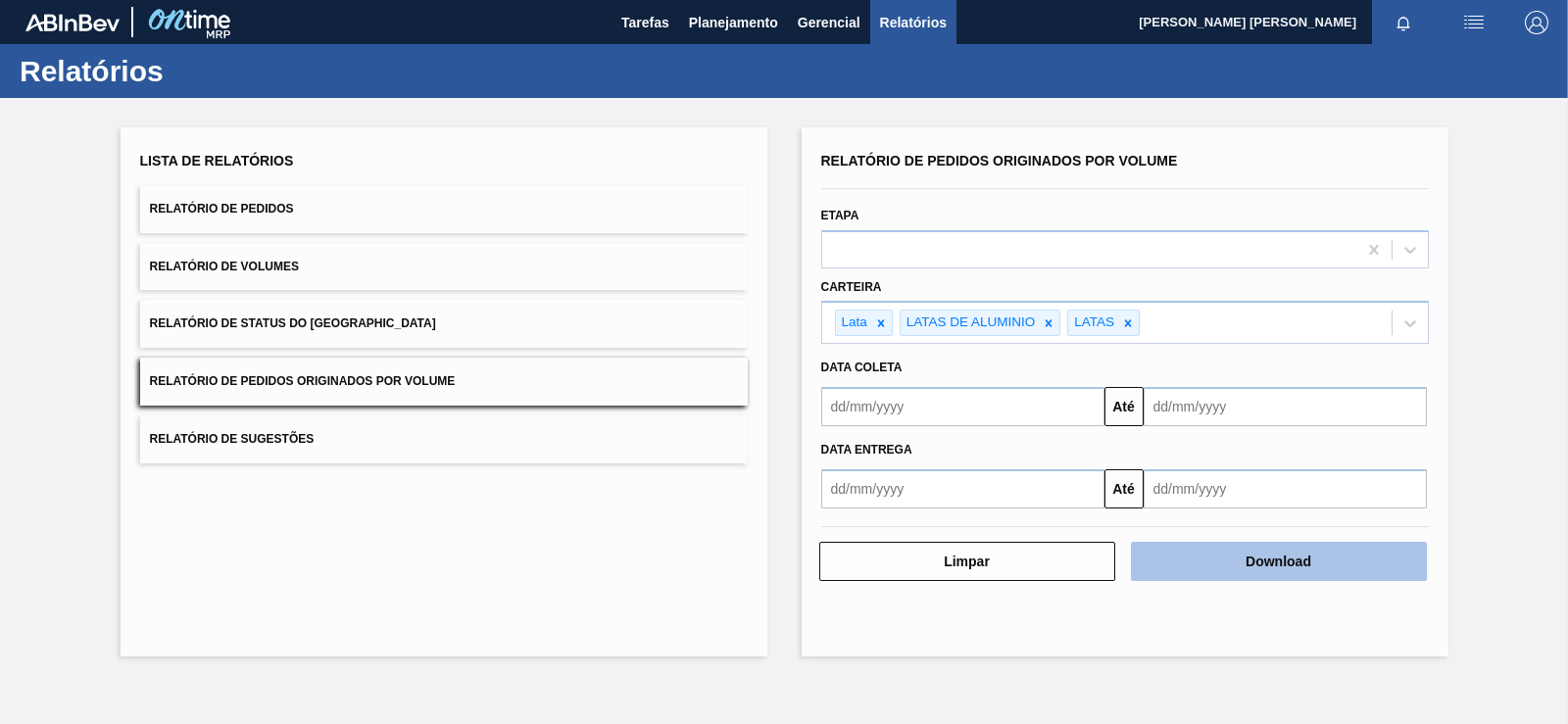
click at [1251, 543] on button "Download" at bounding box center [1279, 560] width 296 height 39
